Goal: Task Accomplishment & Management: Manage account settings

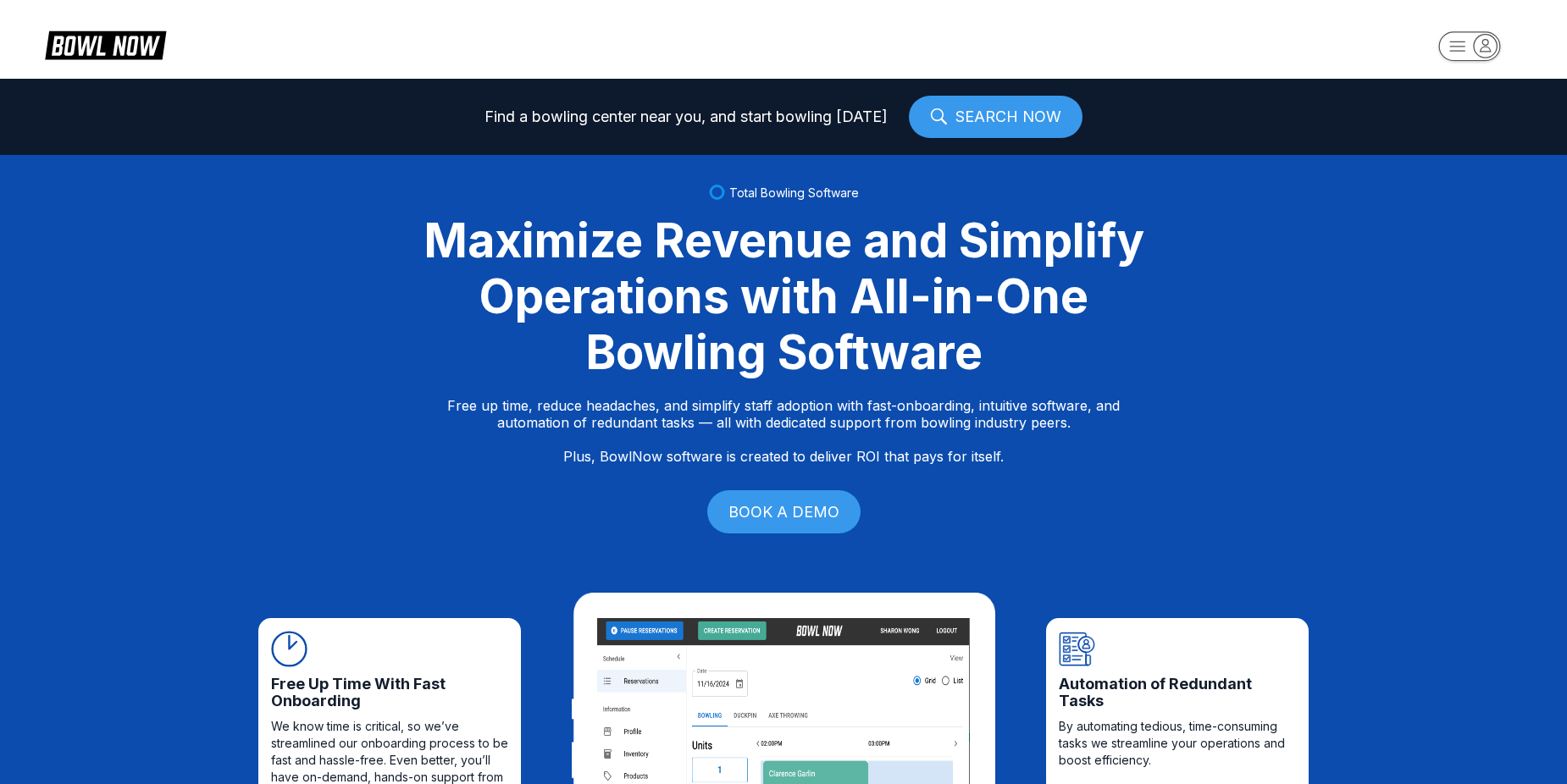
click at [1444, 44] on rect "button" at bounding box center [1469, 46] width 62 height 29
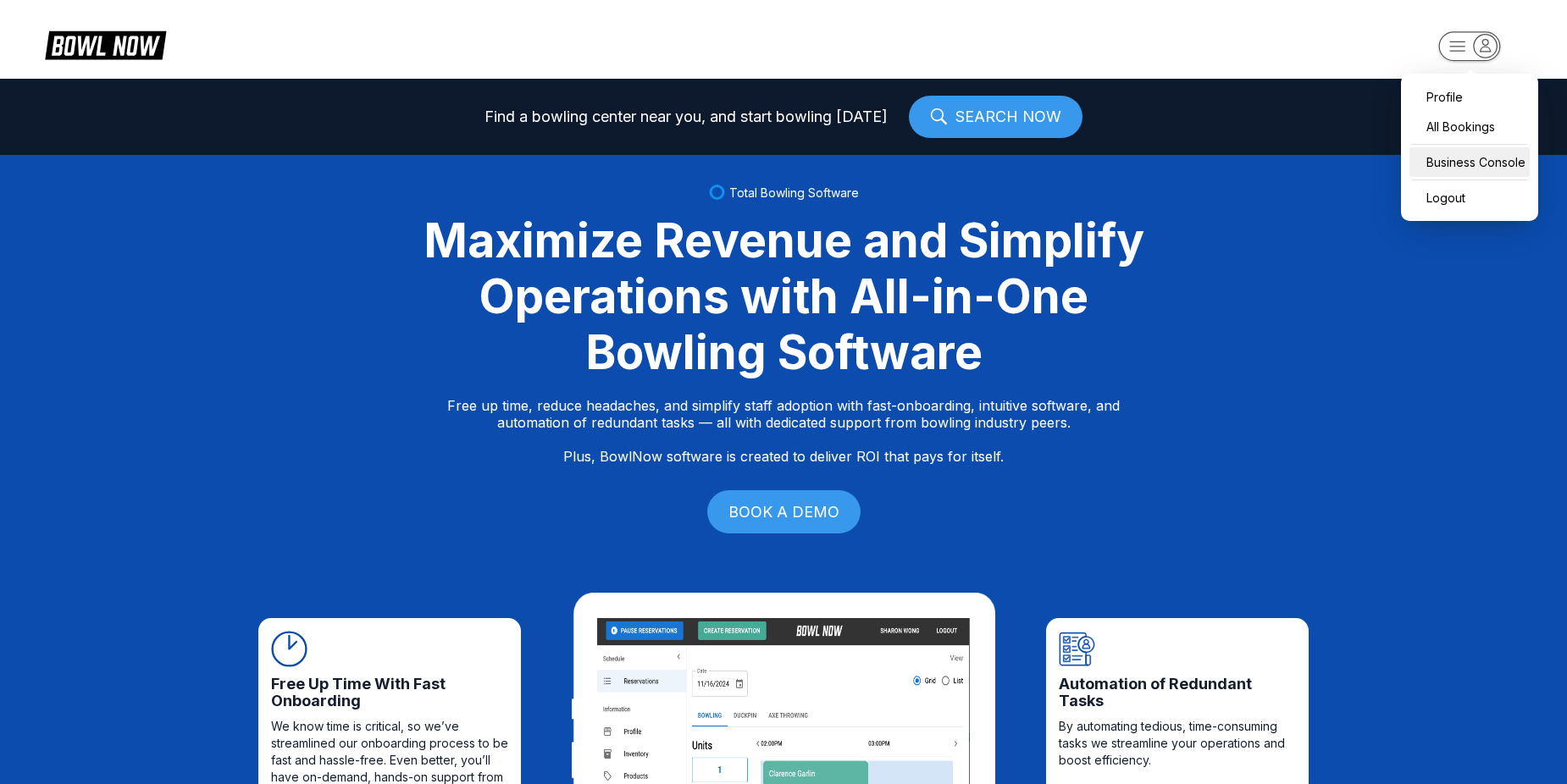
click at [1493, 161] on div "Business Console" at bounding box center [1469, 162] width 121 height 29
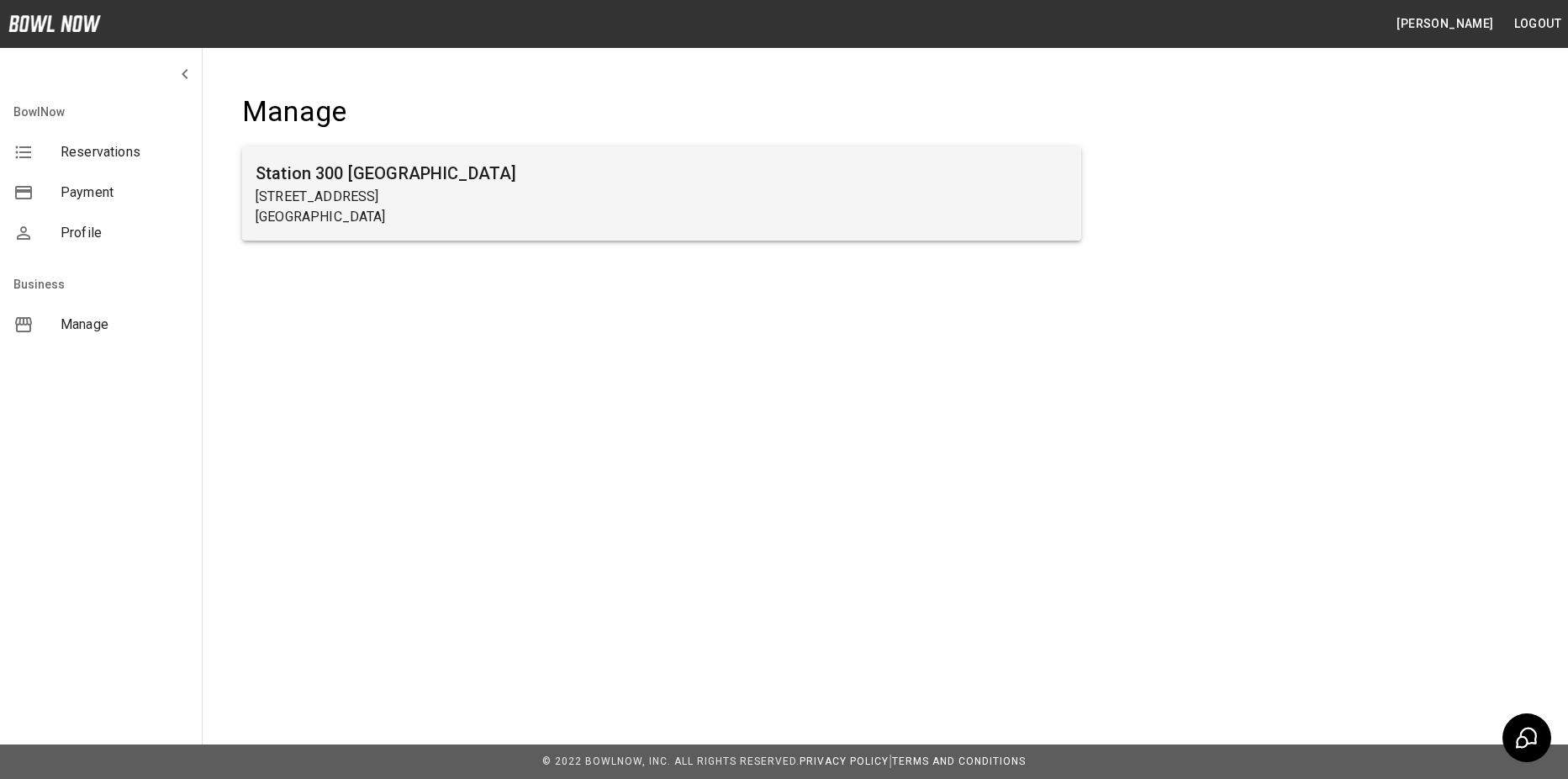
click at [466, 205] on p "[STREET_ADDRESS]" at bounding box center [662, 197] width 812 height 20
